Goal: Task Accomplishment & Management: Use online tool/utility

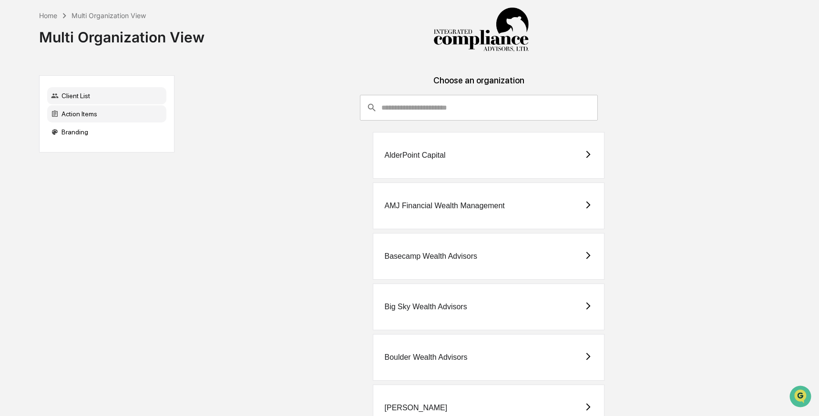
click at [87, 113] on div "Action Items" at bounding box center [106, 113] width 119 height 17
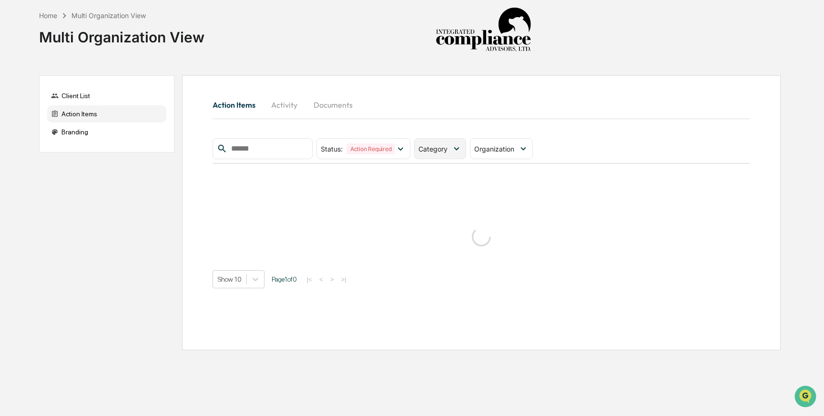
click at [448, 149] on span "Category" at bounding box center [432, 149] width 29 height 8
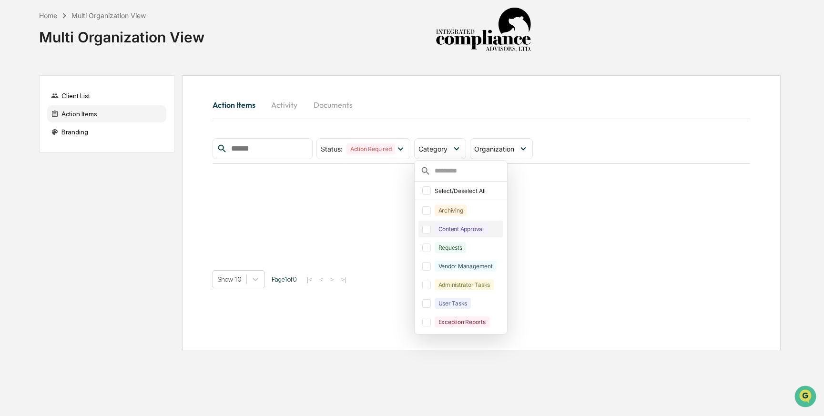
click at [430, 230] on div at bounding box center [426, 229] width 9 height 9
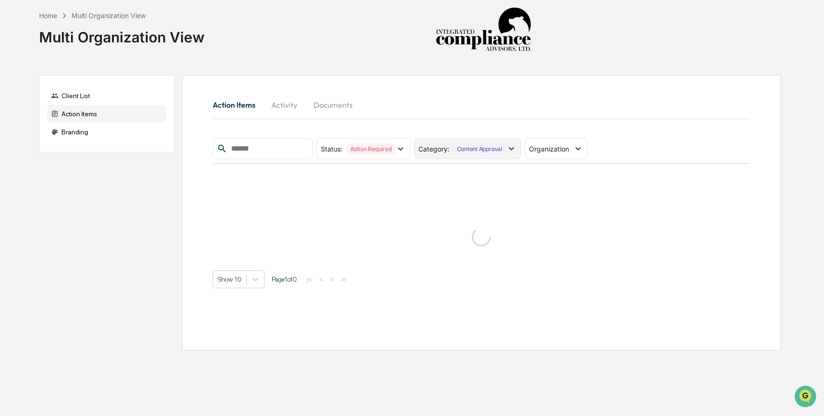
click at [514, 148] on icon at bounding box center [511, 148] width 10 height 10
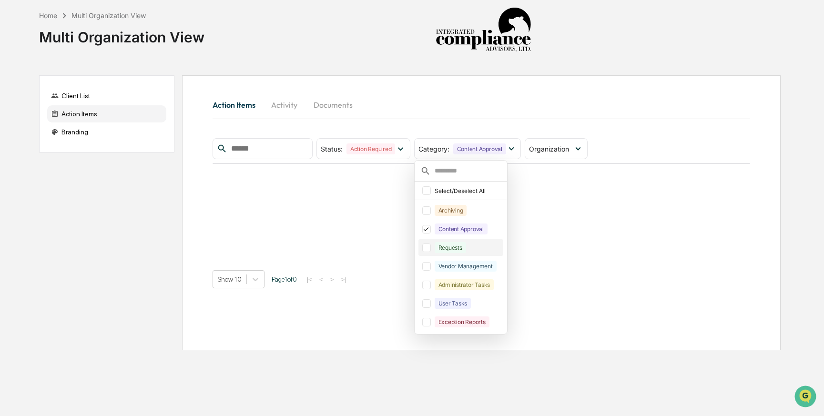
click at [431, 250] on div at bounding box center [426, 248] width 9 height 9
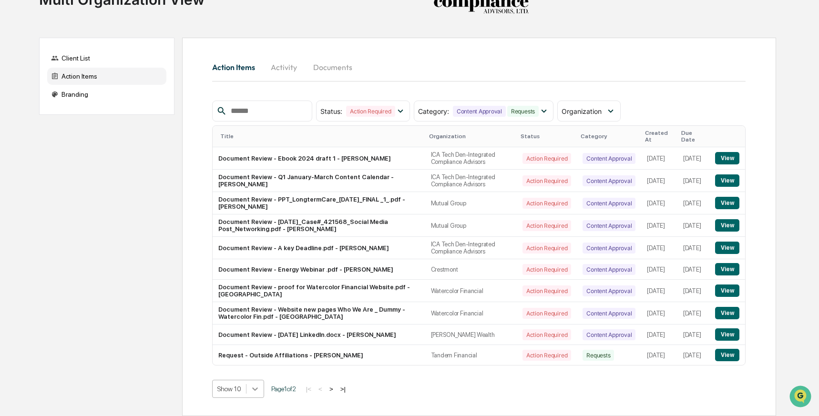
scroll to position [115, 0]
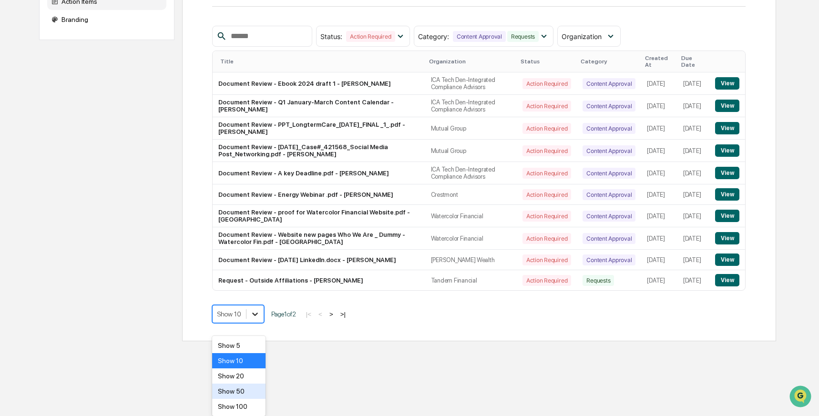
click at [257, 341] on body "Home Multi Organization View Multi Organization View Client List Action Items B…" at bounding box center [409, 115] width 819 height 454
click at [252, 386] on div "Show 50" at bounding box center [239, 391] width 54 height 15
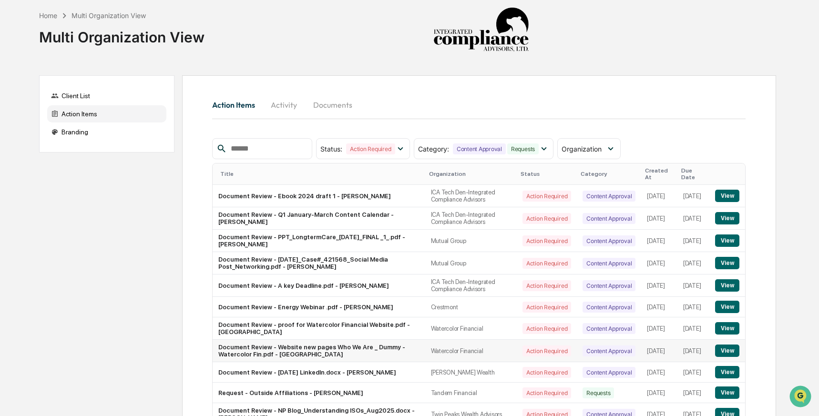
scroll to position [70, 0]
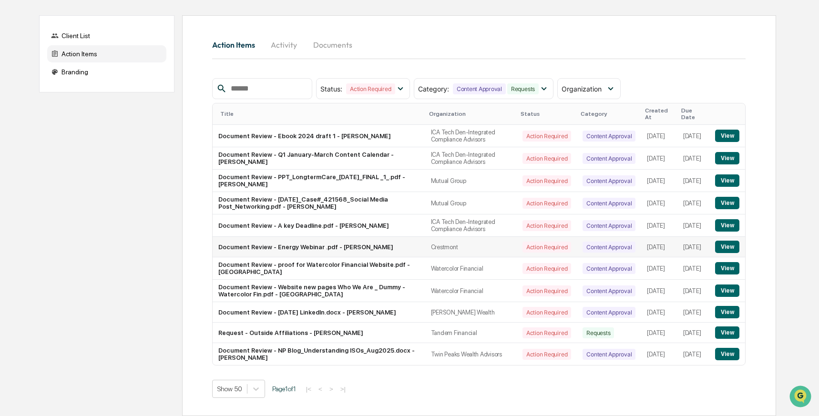
click at [725, 241] on button "View" at bounding box center [727, 247] width 24 height 12
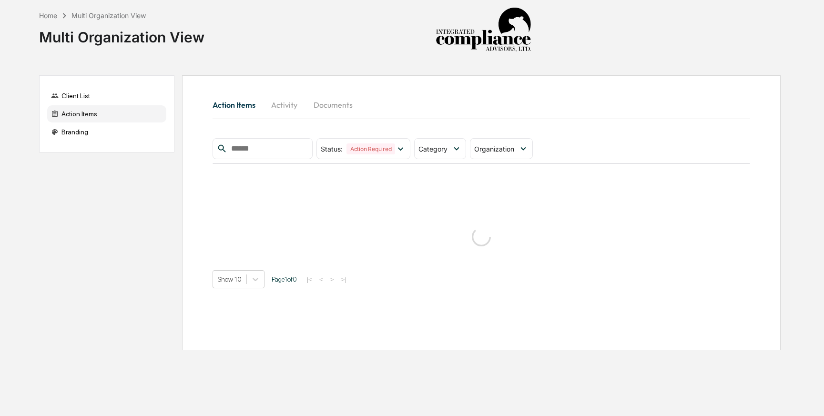
click at [280, 93] on button "Activity" at bounding box center [284, 104] width 43 height 23
click at [85, 101] on div "Client List" at bounding box center [106, 95] width 119 height 17
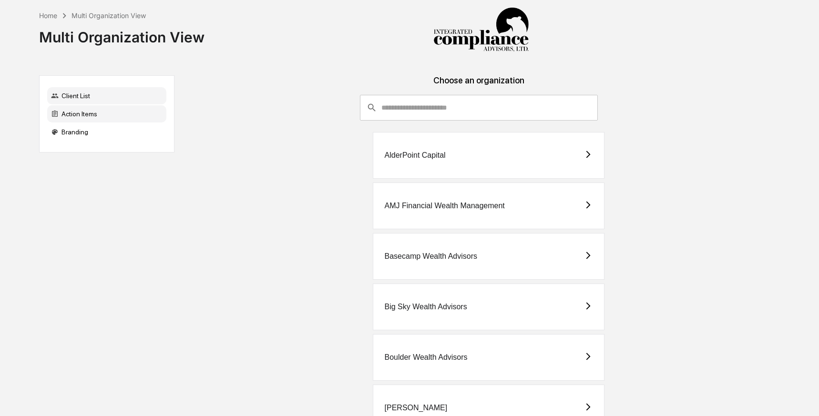
click at [91, 105] on div "Action Items" at bounding box center [106, 113] width 119 height 17
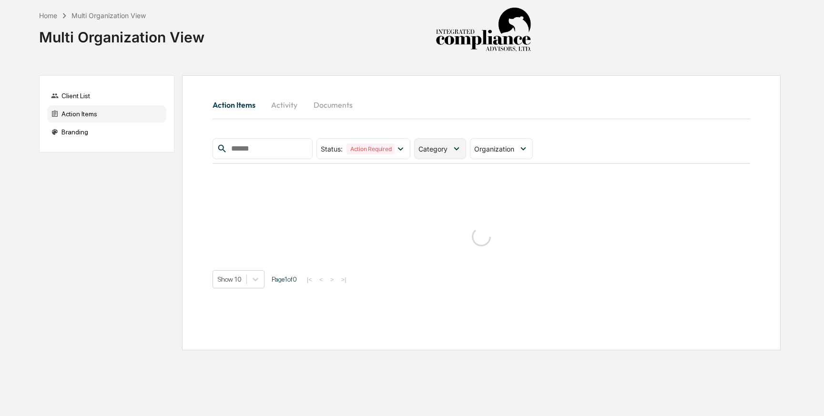
click at [442, 150] on span "Category" at bounding box center [432, 149] width 29 height 8
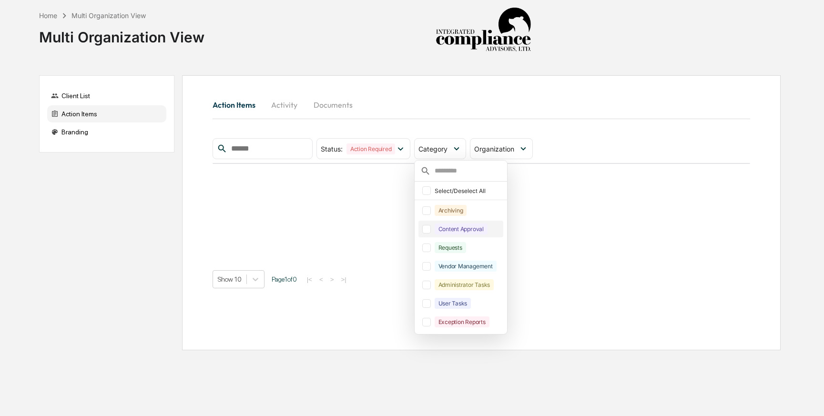
click at [430, 231] on div at bounding box center [426, 229] width 9 height 9
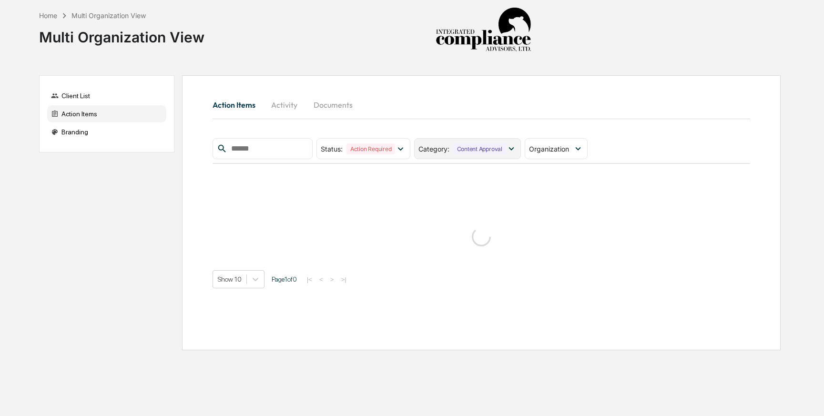
click at [513, 148] on icon at bounding box center [511, 148] width 10 height 10
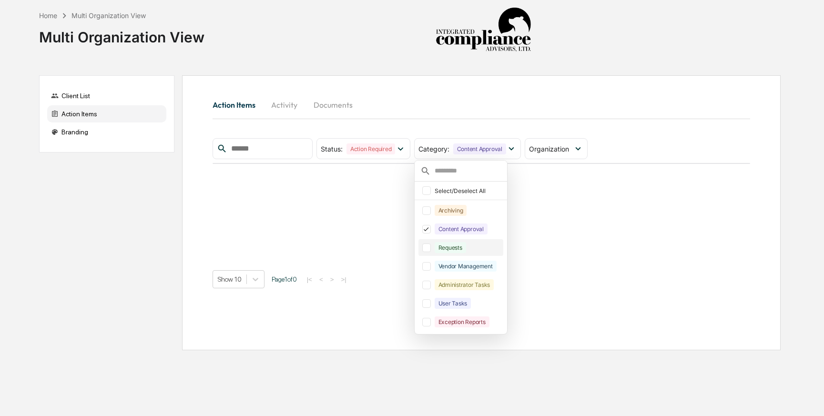
click at [428, 249] on div at bounding box center [426, 248] width 9 height 9
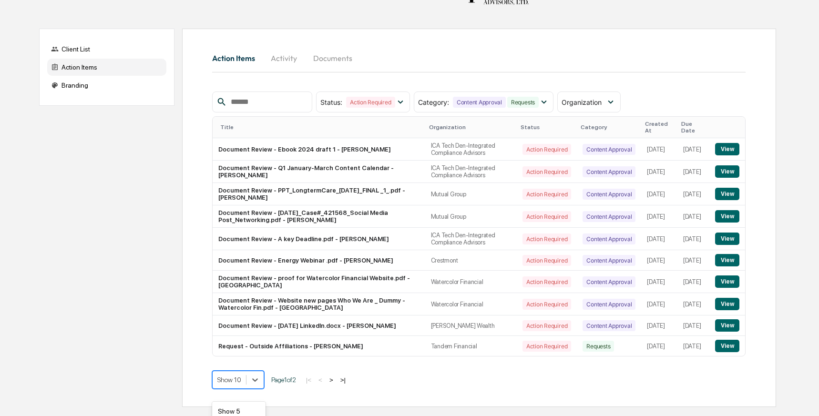
scroll to position [115, 0]
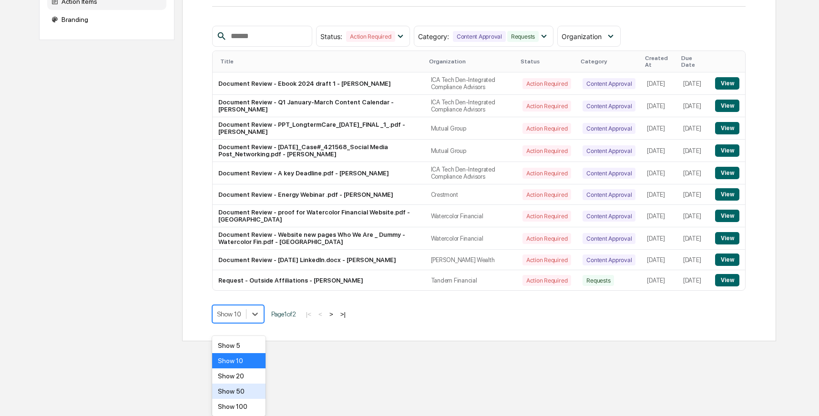
click at [257, 341] on body "Home Multi Organization View Multi Organization View Client List Action Items B…" at bounding box center [409, 115] width 819 height 454
click at [250, 389] on div "Show 50" at bounding box center [239, 391] width 54 height 15
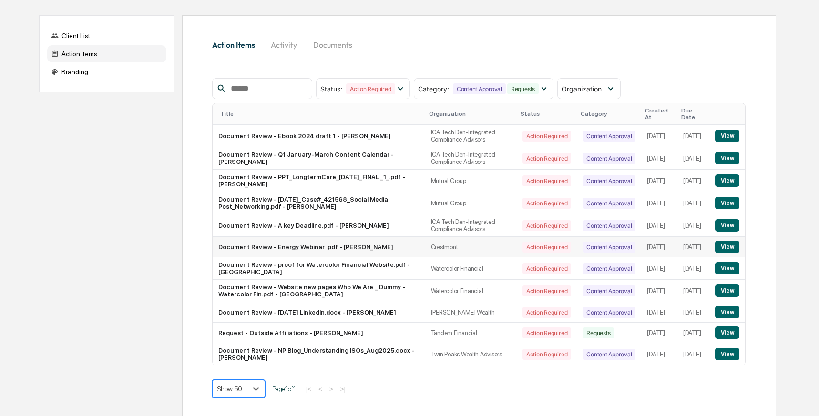
scroll to position [0, 0]
click at [729, 268] on button "View" at bounding box center [727, 268] width 24 height 12
